Goal: Information Seeking & Learning: Learn about a topic

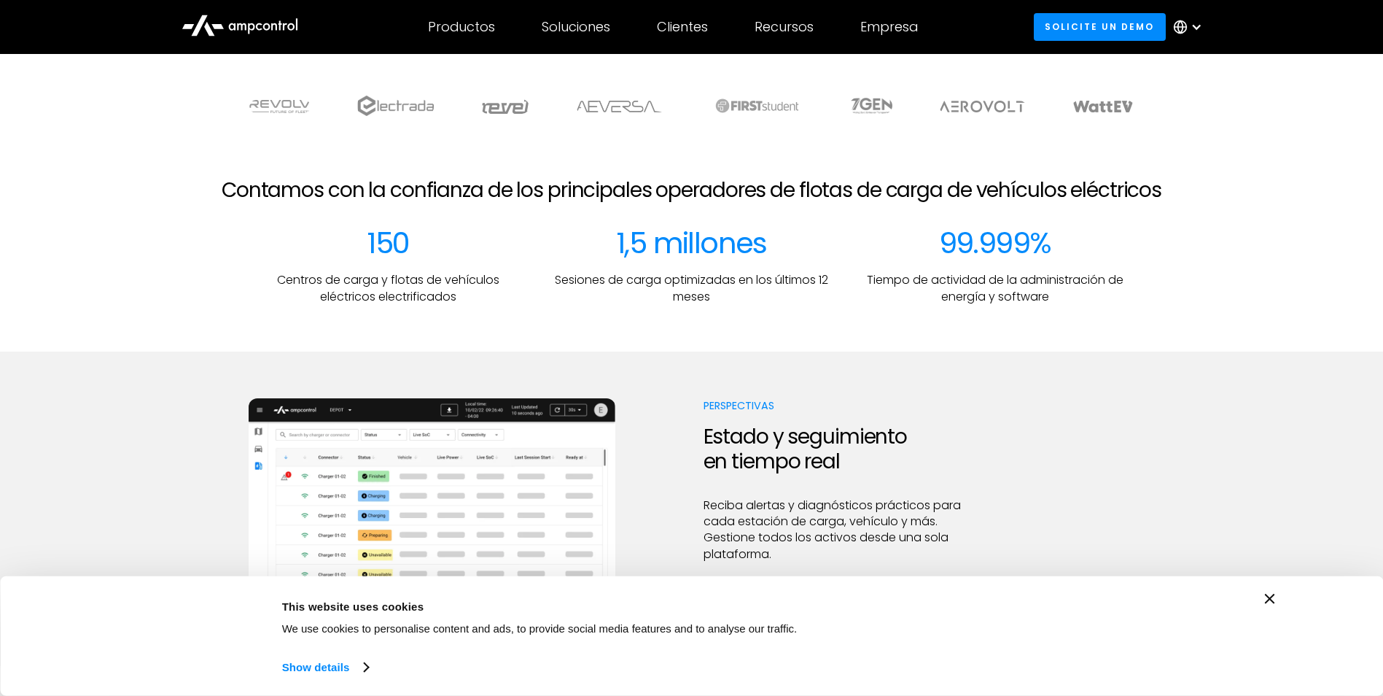
scroll to position [437, 0]
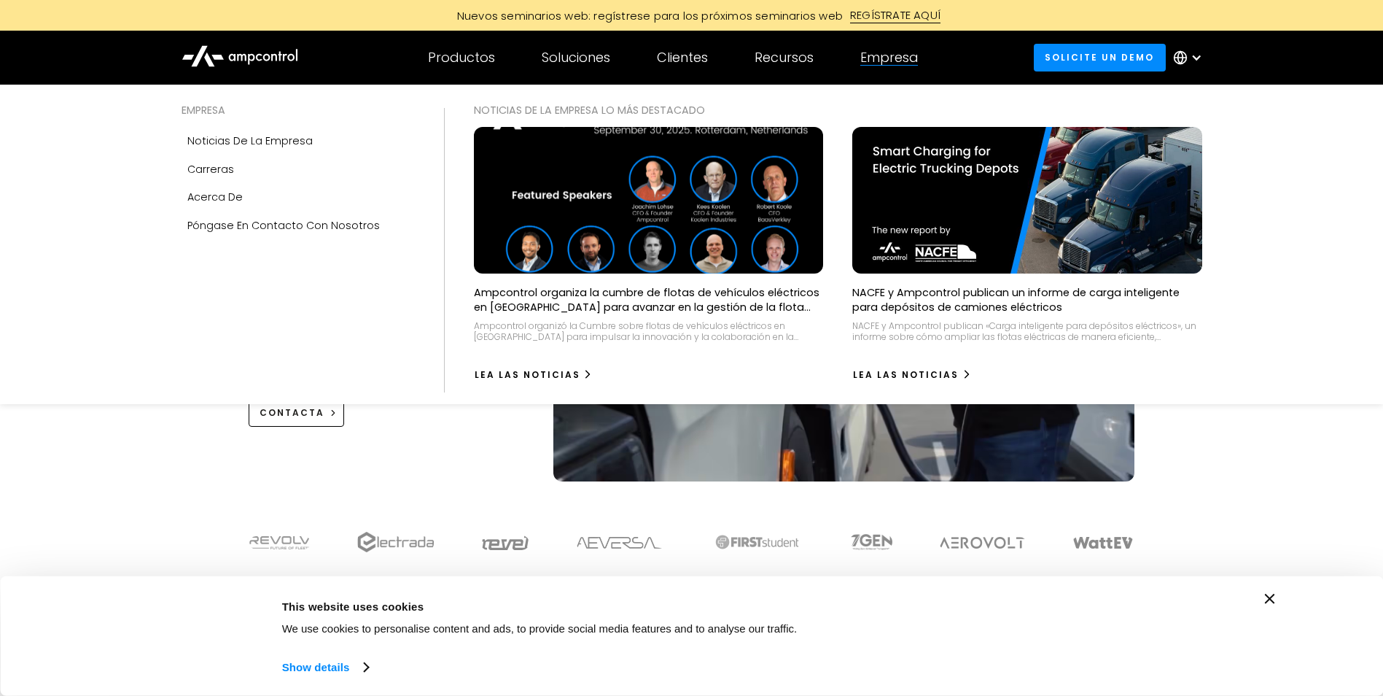
click at [654, 251] on img at bounding box center [648, 200] width 384 height 161
